Goal: Task Accomplishment & Management: Complete application form

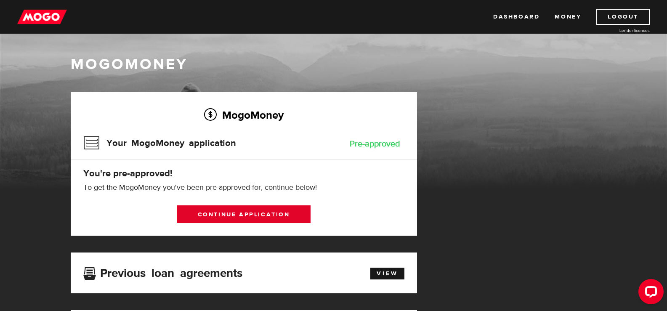
click at [258, 213] on link "Continue application" at bounding box center [244, 214] width 134 height 18
